Goal: Connect with others: Establish contact or relationships with other users

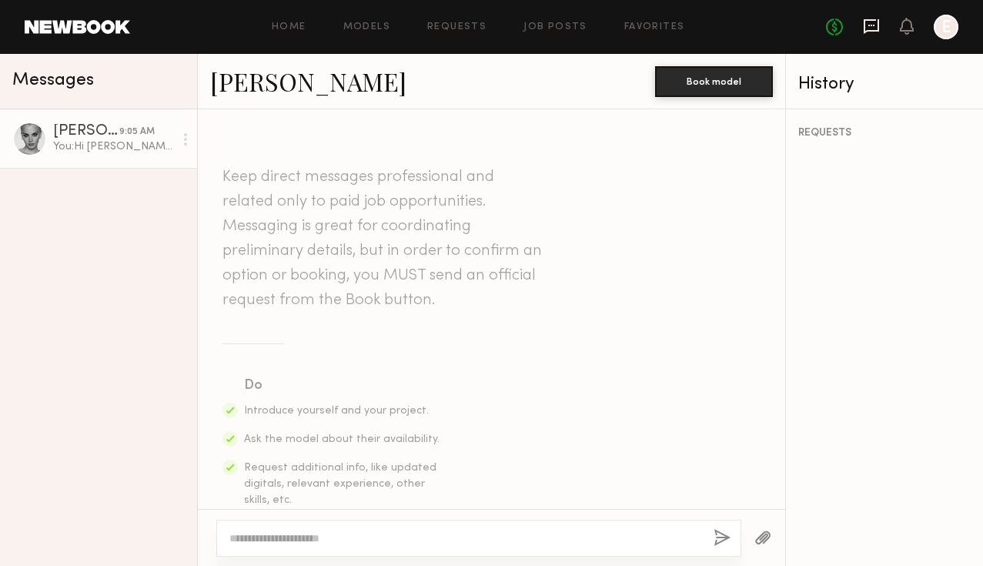
click at [874, 26] on icon at bounding box center [871, 26] width 17 height 17
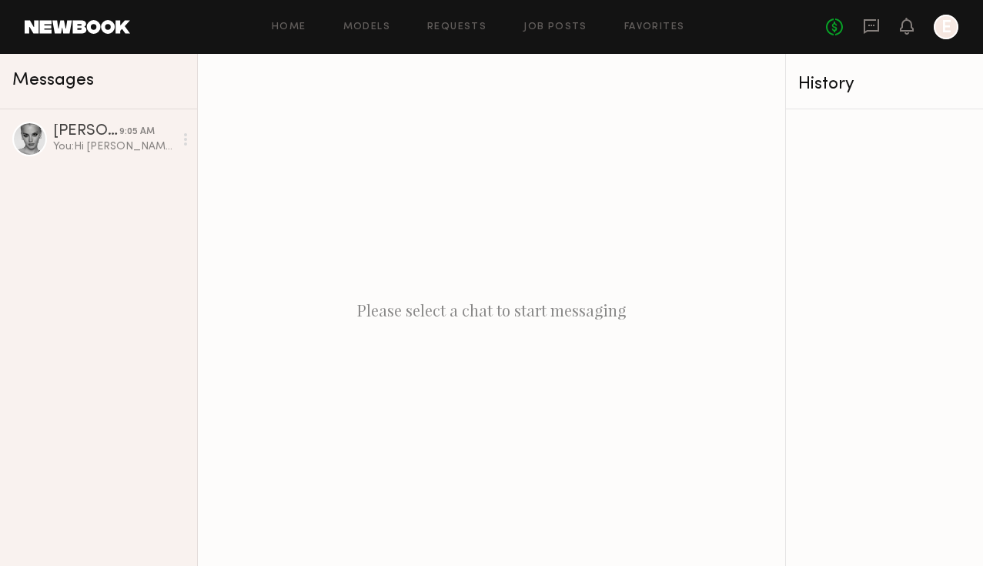
click at [542, 314] on div "Please select a chat to start messaging" at bounding box center [491, 310] width 587 height 512
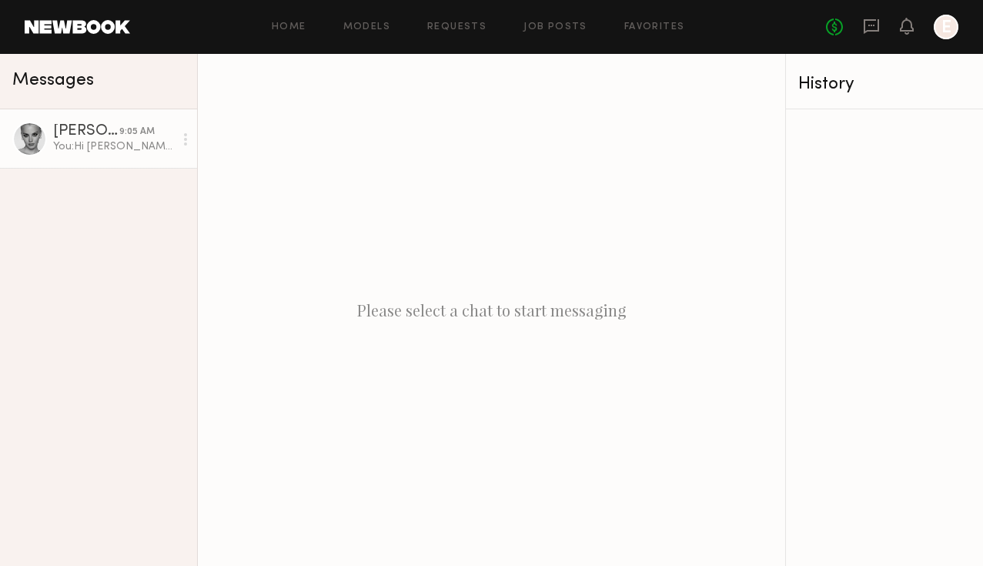
click at [48, 135] on link "Kat T. 9:05 AM You: Hi Kat! I'm Erin, Creative Director at Jones Road Beauty. W…" at bounding box center [98, 138] width 197 height 59
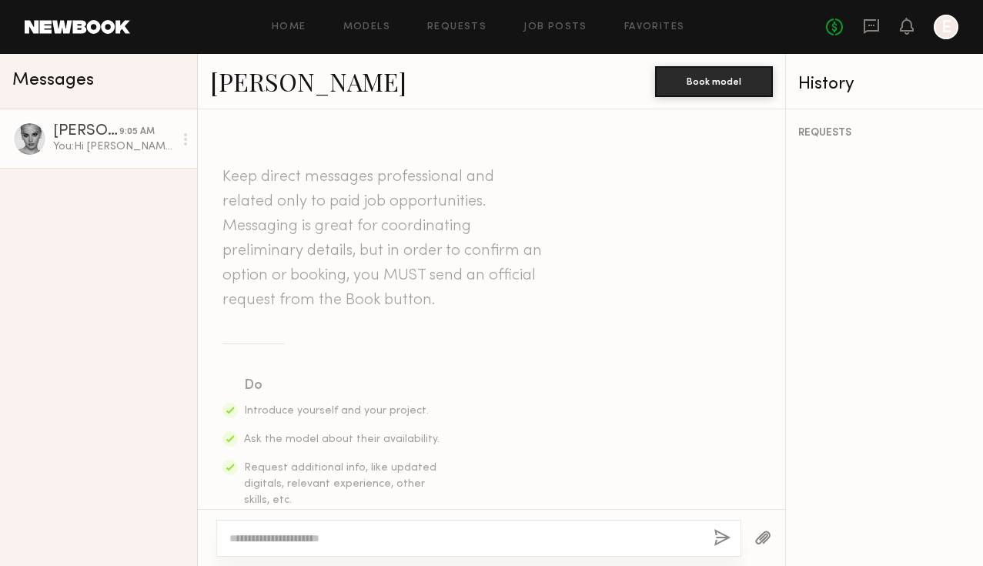
scroll to position [478, 0]
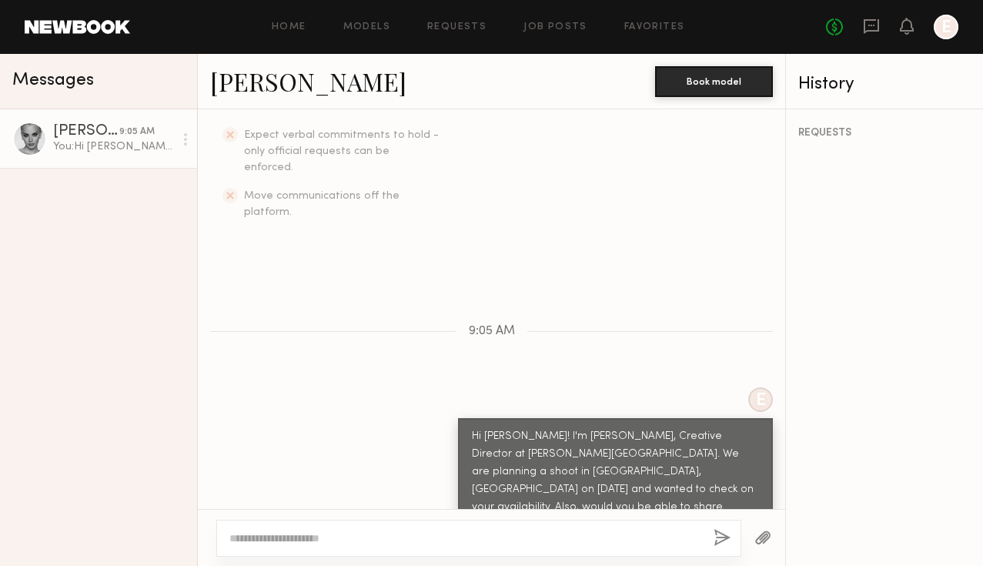
click at [294, 35] on div "Home Models Requests Job Posts Favorites Sign Out No fees up to $5,000 E" at bounding box center [544, 27] width 828 height 25
click at [285, 30] on link "Home" at bounding box center [289, 27] width 35 height 10
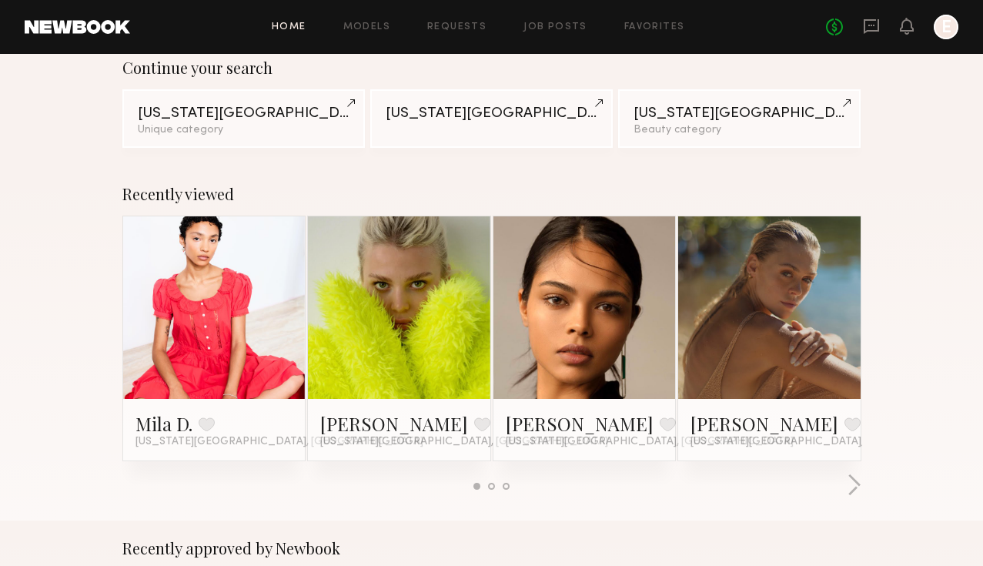
scroll to position [272, 0]
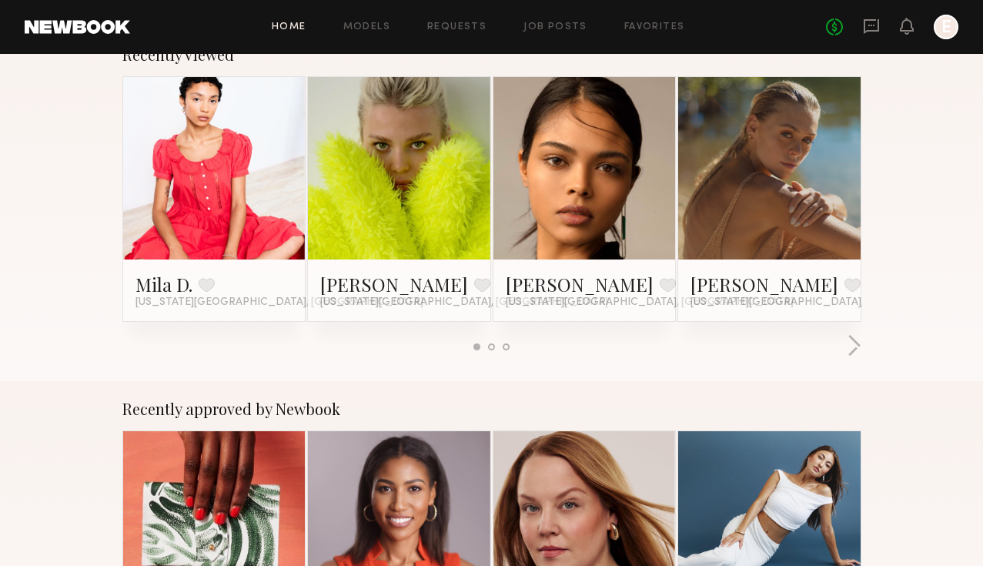
click at [181, 198] on link at bounding box center [214, 168] width 84 height 182
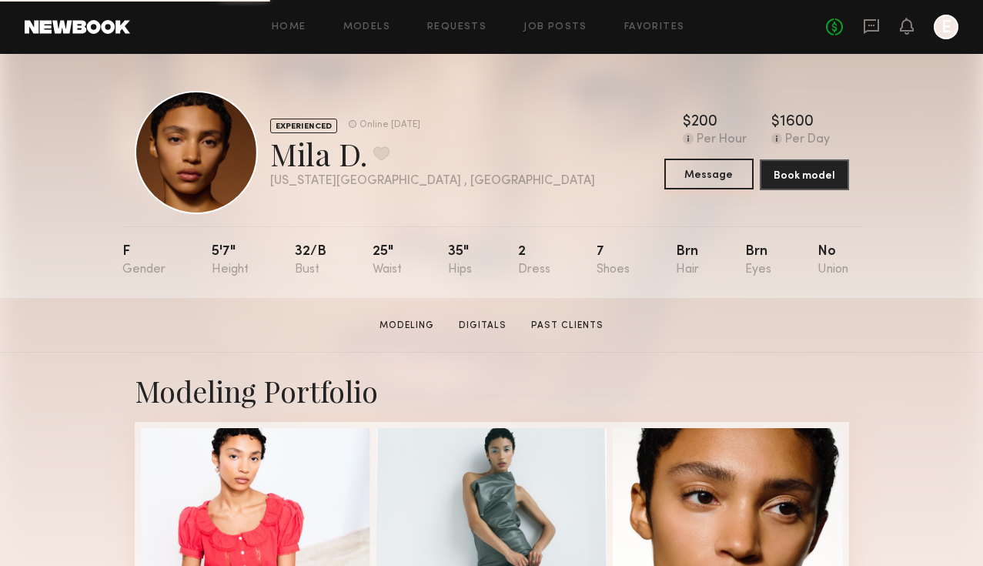
click at [697, 176] on button "Message" at bounding box center [708, 174] width 89 height 31
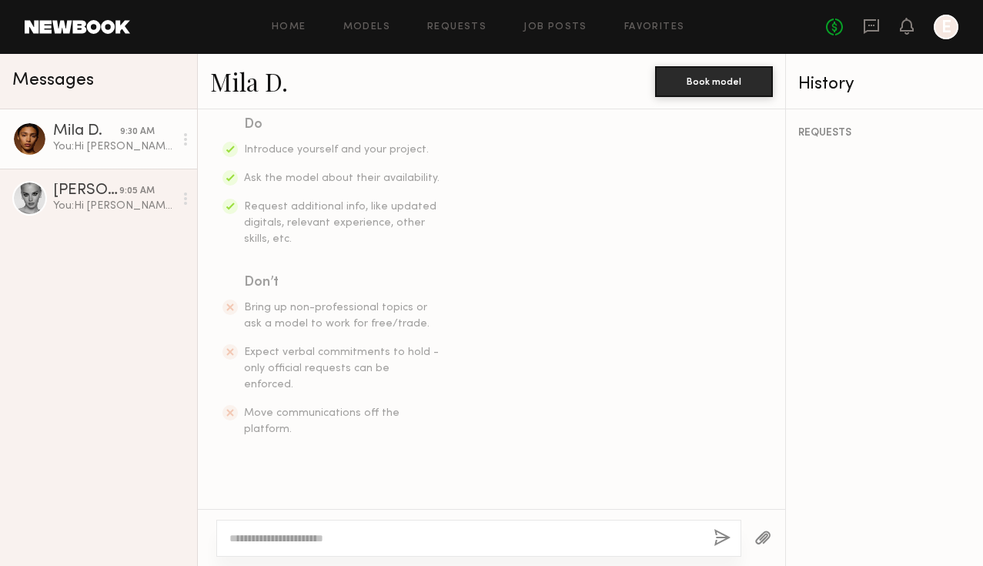
scroll to position [478, 0]
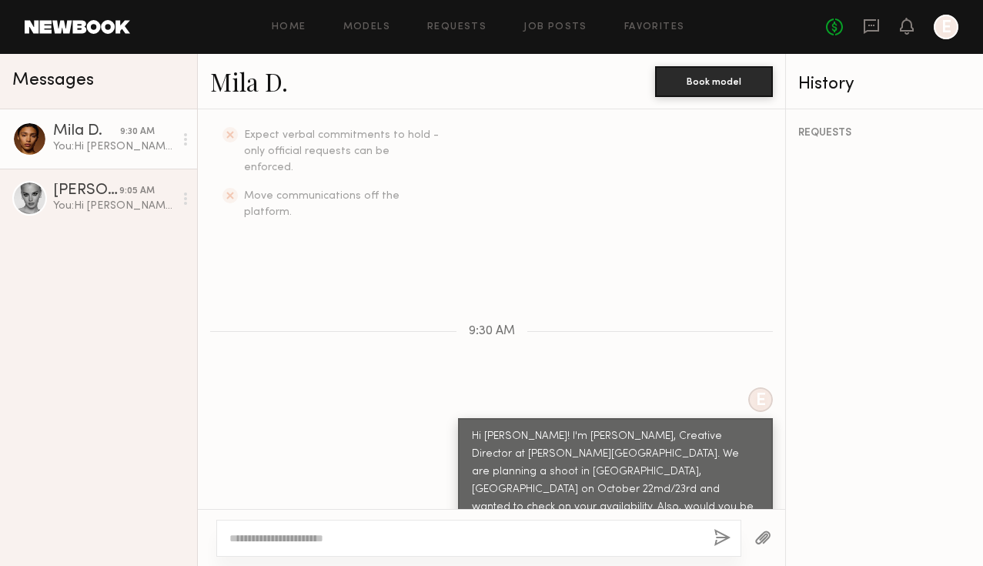
click at [39, 139] on div at bounding box center [29, 139] width 35 height 35
click at [75, 132] on div "Mila D." at bounding box center [86, 131] width 67 height 15
click at [256, 85] on link "Mila D." at bounding box center [249, 81] width 78 height 33
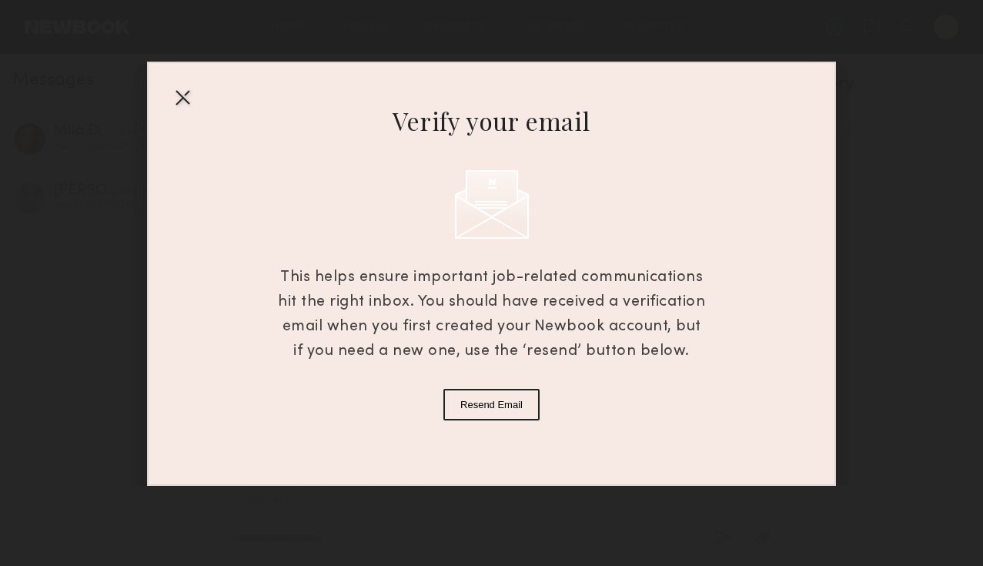
click at [186, 94] on div at bounding box center [182, 97] width 25 height 25
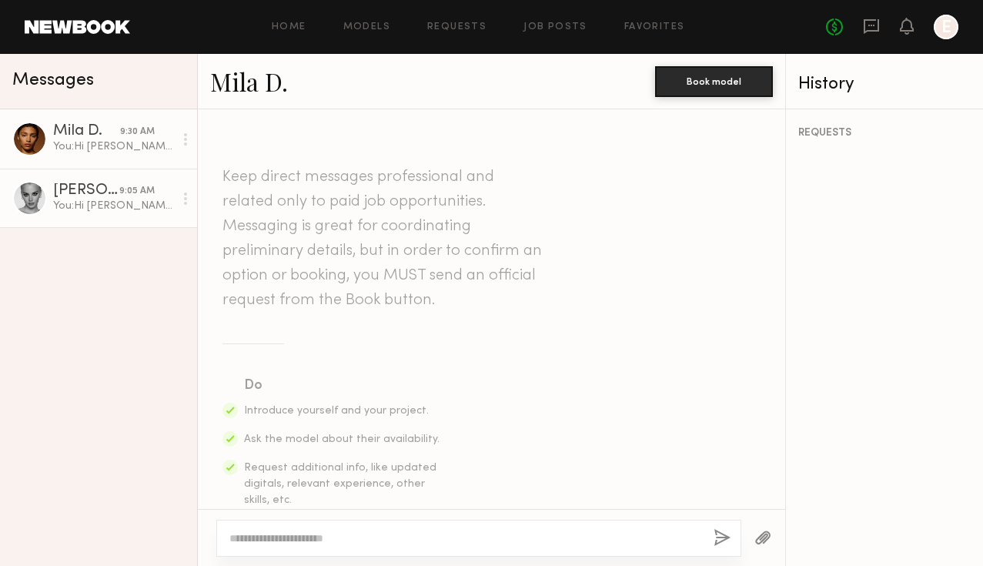
click at [72, 190] on div "Kat T." at bounding box center [86, 190] width 66 height 15
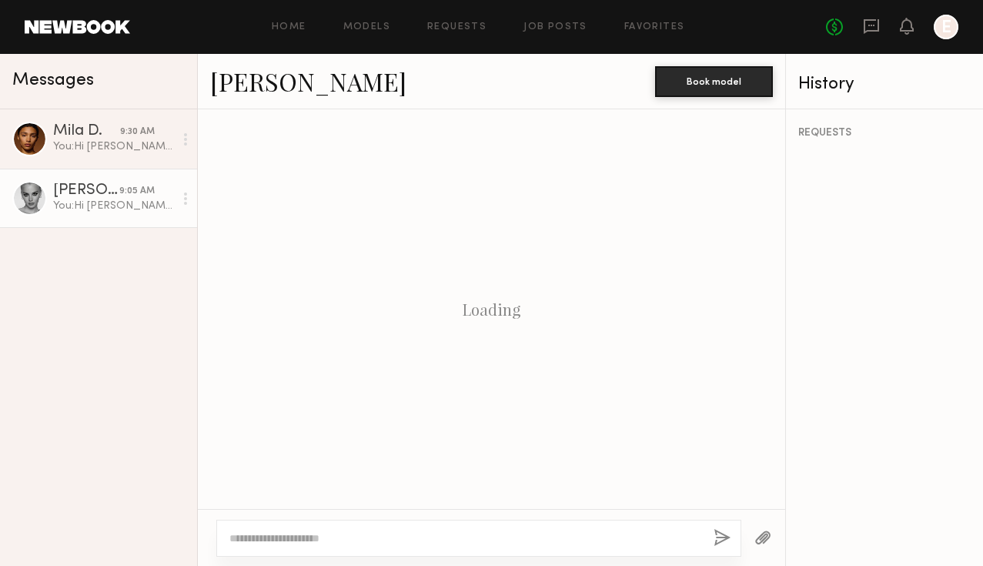
scroll to position [478, 0]
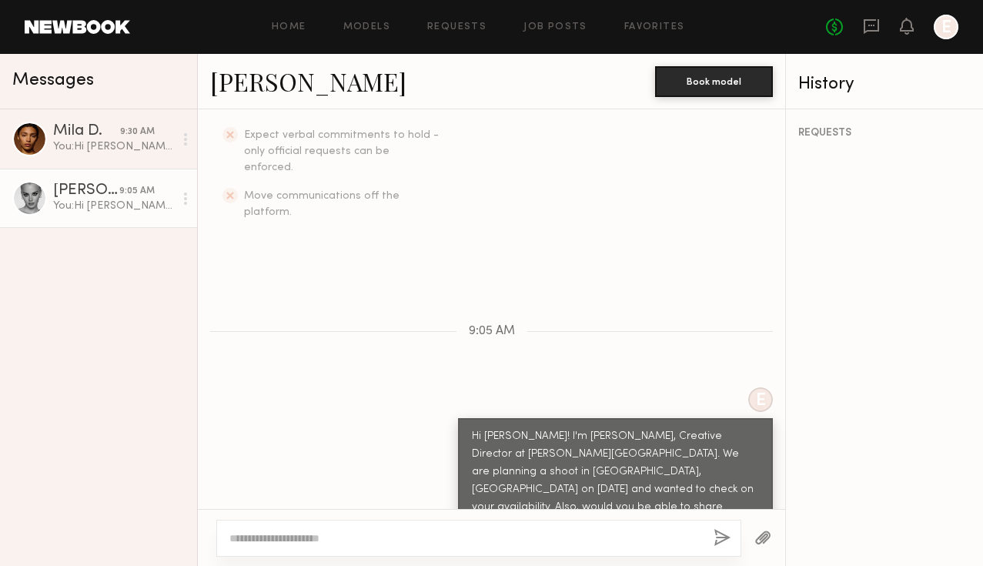
click at [246, 85] on link "[PERSON_NAME]" at bounding box center [308, 81] width 196 height 33
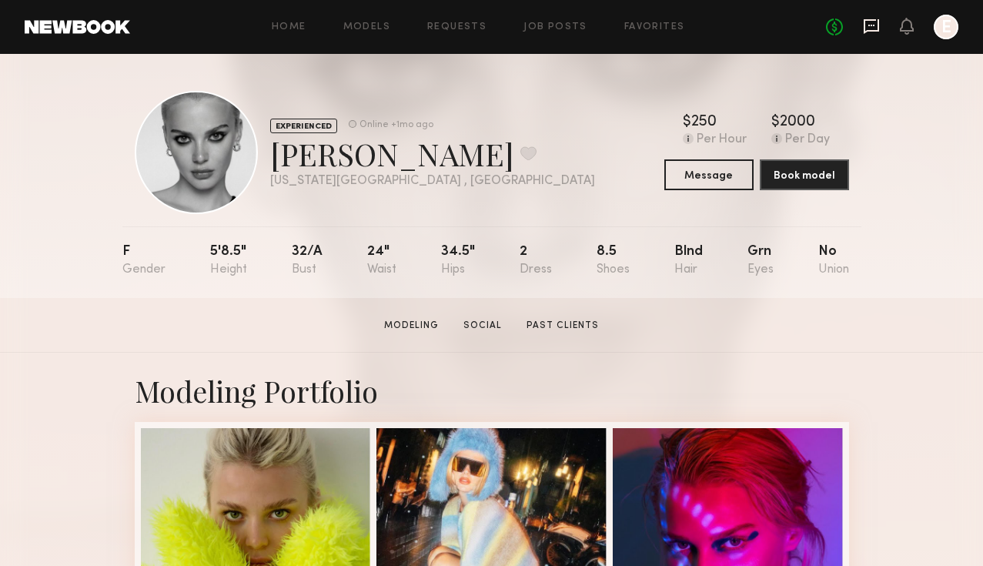
click at [873, 21] on icon at bounding box center [871, 26] width 17 height 17
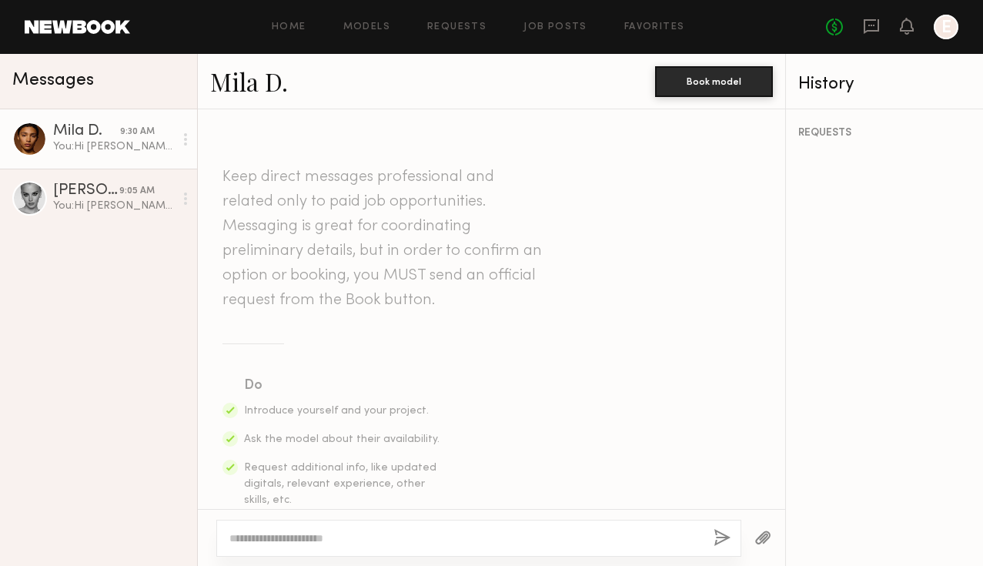
scroll to position [478, 0]
